Goal: Transaction & Acquisition: Purchase product/service

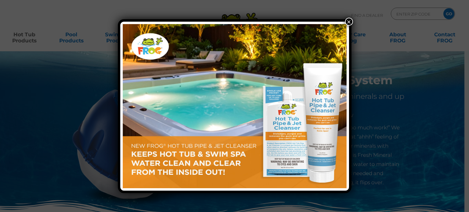
click at [349, 20] on button "×" at bounding box center [349, 22] width 8 height 8
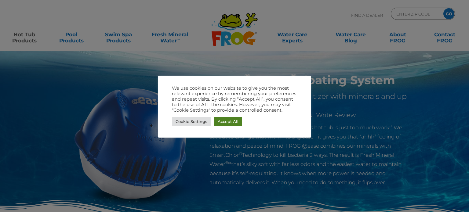
click at [230, 125] on link "Accept All" at bounding box center [228, 121] width 28 height 9
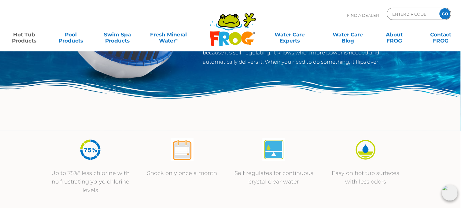
scroll to position [0, 5]
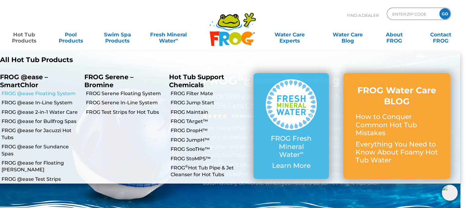
click at [33, 95] on link "FROG @ease Floating System" at bounding box center [41, 93] width 79 height 7
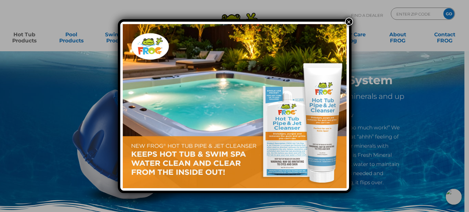
click at [33, 95] on div "×" at bounding box center [234, 106] width 469 height 212
click at [350, 22] on button "×" at bounding box center [349, 22] width 8 height 8
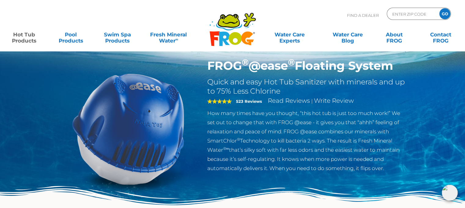
scroll to position [15, 0]
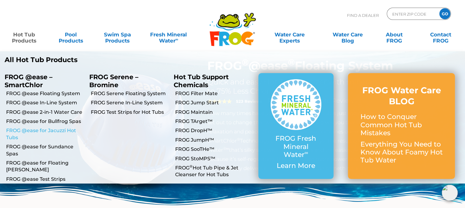
click at [44, 131] on link "FROG @ease for Jacuzzi Hot Tubs" at bounding box center [45, 134] width 79 height 14
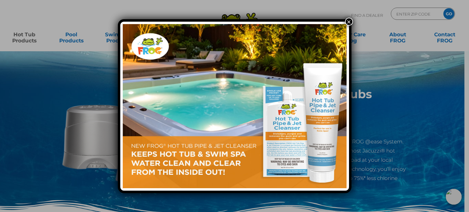
click at [347, 23] on button "×" at bounding box center [349, 22] width 8 height 8
